Goal: Task Accomplishment & Management: Manage account settings

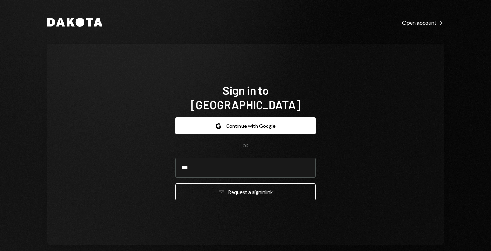
type input "**********"
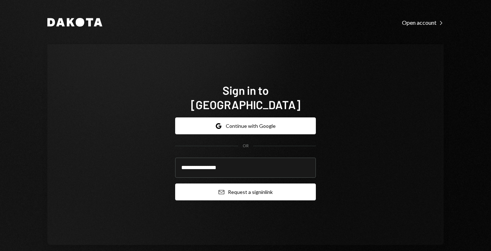
click at [210, 183] on button "Email Request a sign in link" at bounding box center [245, 191] width 141 height 17
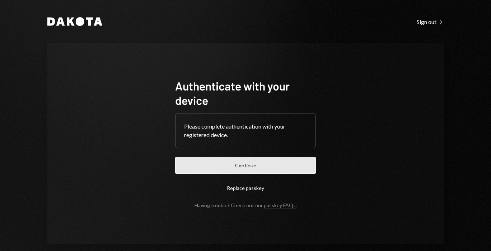
click at [235, 164] on button "Continue" at bounding box center [245, 165] width 141 height 17
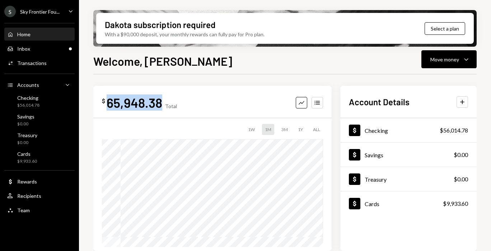
drag, startPoint x: 160, startPoint y: 104, endPoint x: 108, endPoint y: 103, distance: 51.3
click at [108, 103] on div "65,948.38" at bounding box center [135, 102] width 56 height 16
copy div "65,948.38"
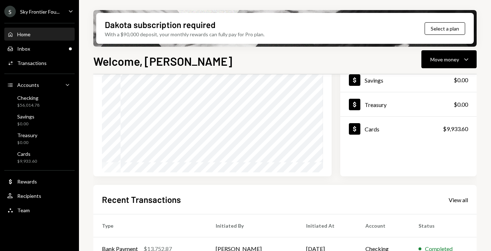
scroll to position [128, 0]
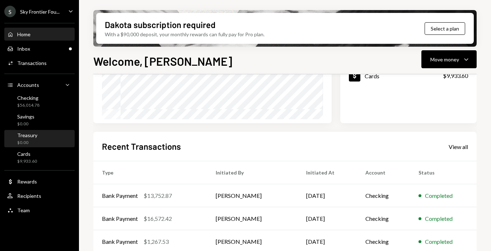
click at [40, 141] on div "Treasury $0.00" at bounding box center [39, 139] width 65 height 14
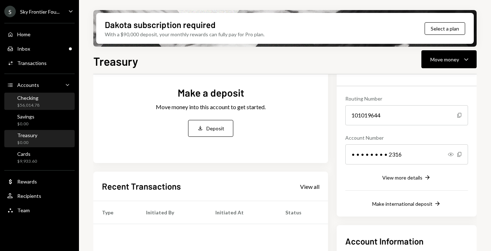
click at [39, 101] on div "Checking $56,014.78" at bounding box center [39, 102] width 65 height 14
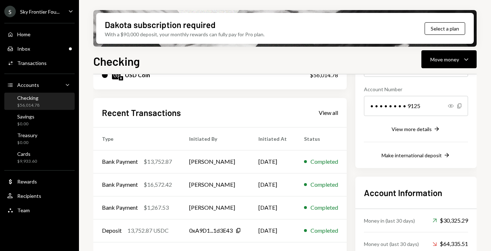
scroll to position [101, 0]
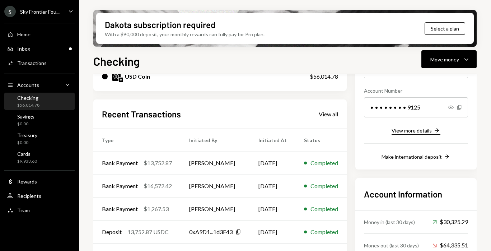
click at [397, 130] on div "View more details" at bounding box center [411, 130] width 40 height 6
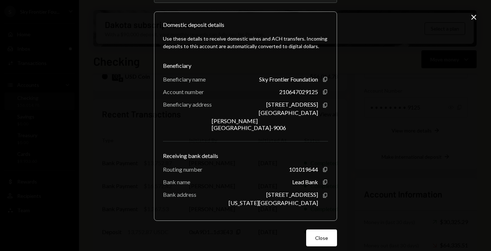
scroll to position [51, 0]
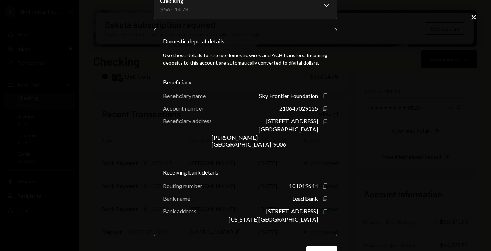
click at [466, 18] on div "**********" at bounding box center [245, 125] width 491 height 251
click at [474, 19] on icon "Close" at bounding box center [473, 17] width 9 height 9
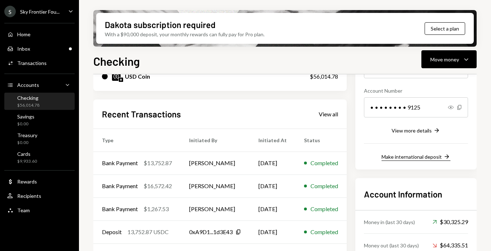
click at [397, 160] on button "Make international deposit Right Arrow" at bounding box center [415, 157] width 69 height 8
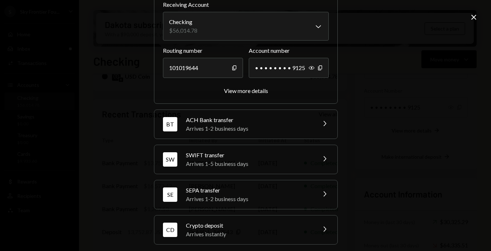
scroll to position [63, 0]
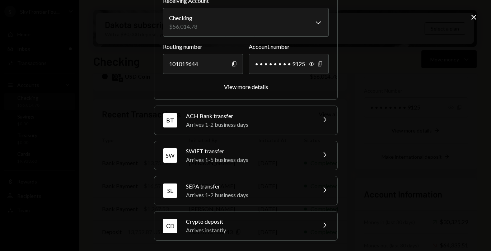
click at [291, 226] on div "Arrives instantly" at bounding box center [249, 230] width 126 height 9
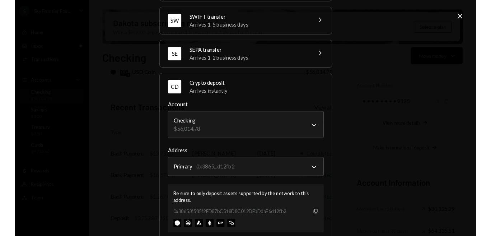
scroll to position [104, 0]
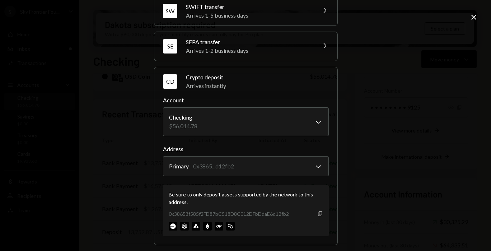
click at [319, 214] on icon "Copy" at bounding box center [320, 214] width 6 height 6
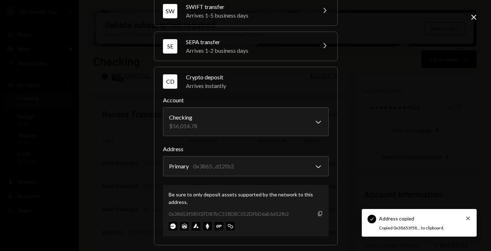
click at [319, 214] on icon "Copy" at bounding box center [320, 214] width 6 height 6
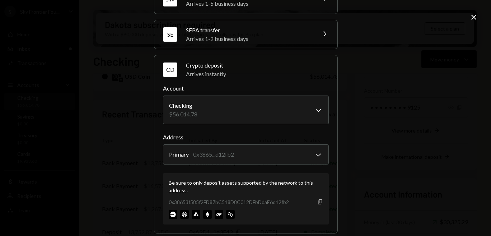
scroll to position [119, 0]
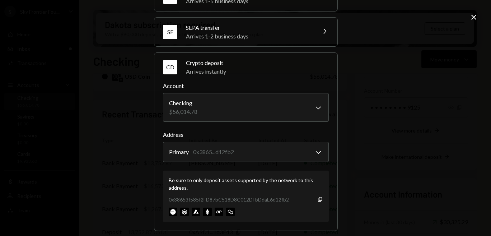
click at [206, 200] on div "0x38653f585f2FD87bC518D8C012DFbDdaE6d12fb2" at bounding box center [229, 200] width 120 height 8
copy div "0x38653f585f2FD87bC518D8C012DFbDdaE6d12fb2"
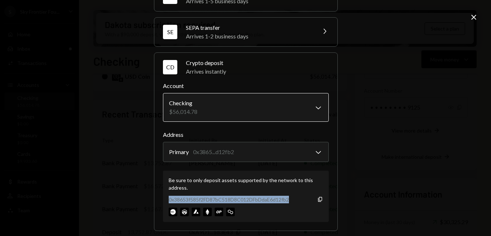
scroll to position [0, 0]
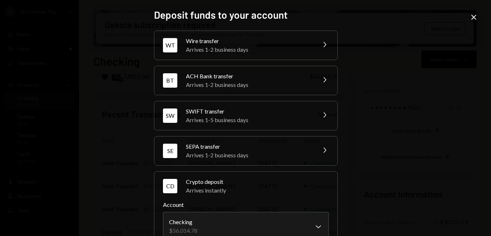
click at [466, 17] on div "**********" at bounding box center [245, 118] width 491 height 236
click at [470, 18] on icon "Close" at bounding box center [473, 17] width 9 height 9
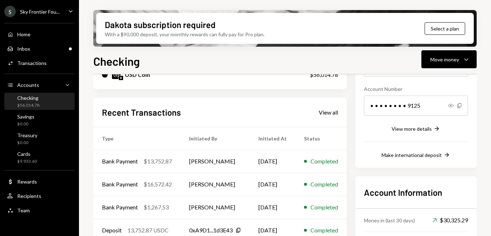
scroll to position [50, 0]
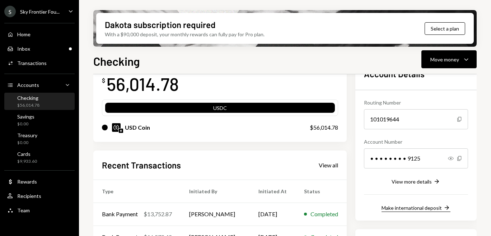
click at [407, 208] on div "Make international deposit" at bounding box center [411, 208] width 60 height 6
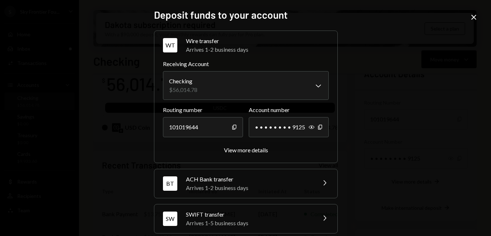
scroll to position [78, 0]
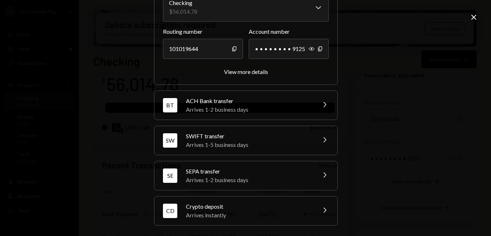
click at [277, 214] on div "Arrives instantly" at bounding box center [249, 215] width 126 height 9
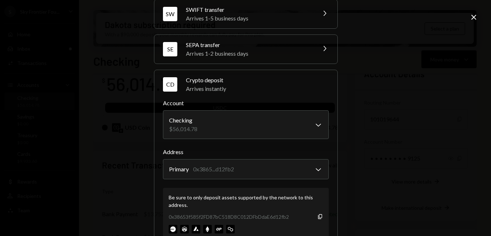
scroll to position [124, 0]
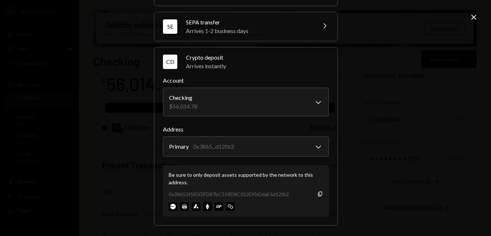
click at [251, 193] on div "0x38653f585f2FD87bC518D8C012DFbDdaE6d12fb2" at bounding box center [229, 194] width 120 height 8
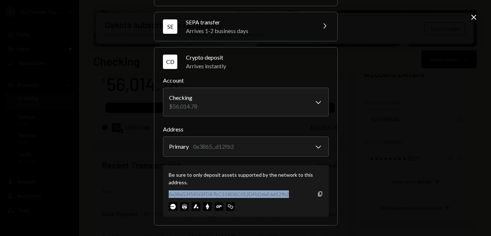
click at [251, 193] on div "0x38653f585f2FD87bC518D8C012DFbDdaE6d12fb2" at bounding box center [229, 194] width 120 height 8
copy div "0x38653f585f2FD87bC518D8C012DFbDdaE6d12fb2"
